Goal: Transaction & Acquisition: Book appointment/travel/reservation

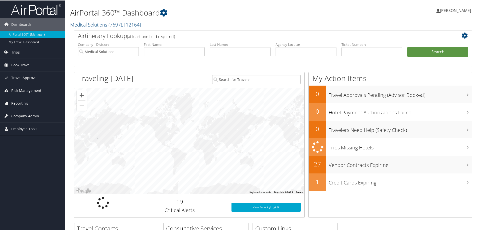
click at [23, 67] on span "Book Travel" at bounding box center [20, 64] width 19 height 13
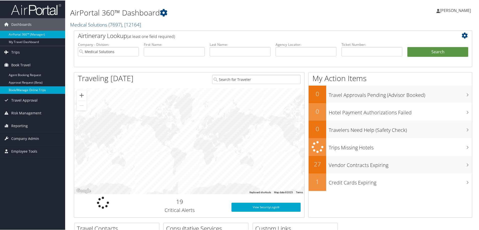
click at [21, 88] on link "Book/Manage Online Trips" at bounding box center [32, 90] width 65 height 8
